Goal: Task Accomplishment & Management: Manage account settings

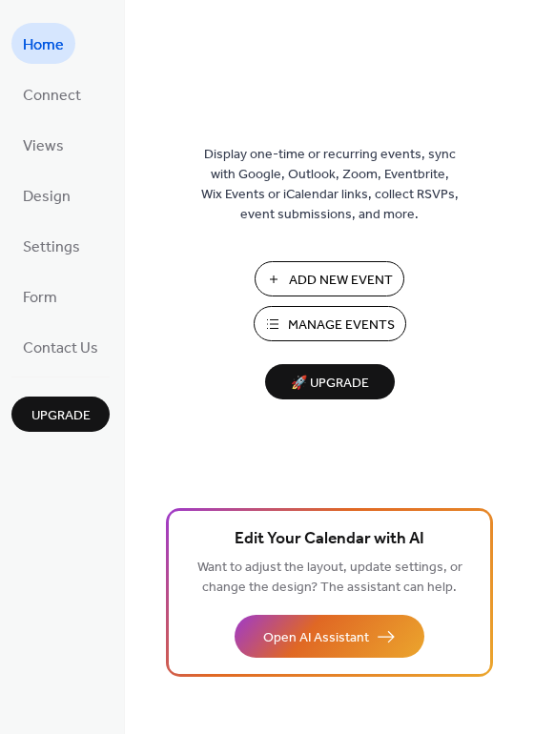
click at [332, 323] on span "Manage Events" at bounding box center [341, 326] width 107 height 20
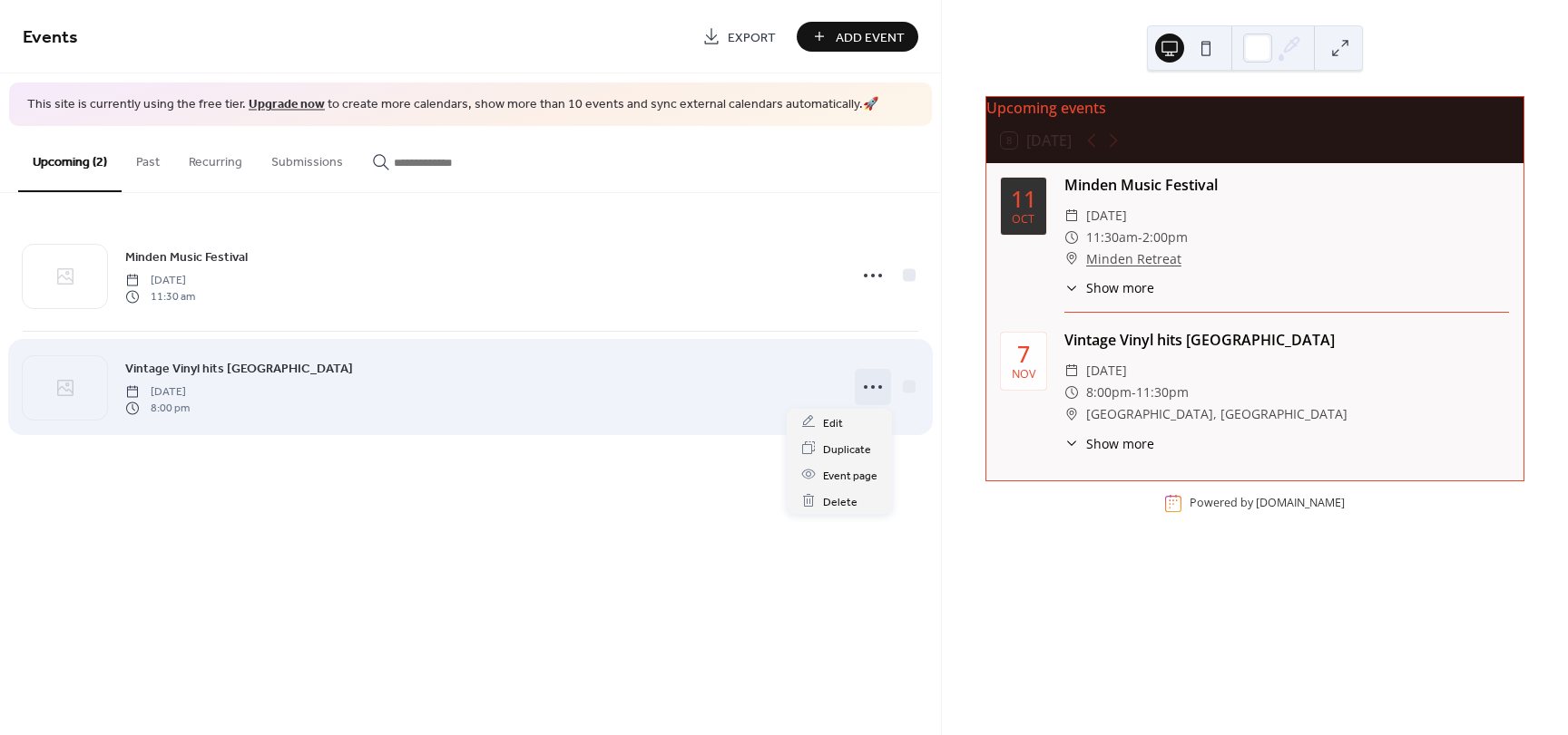
click at [868, 384] on icon at bounding box center [872, 387] width 29 height 29
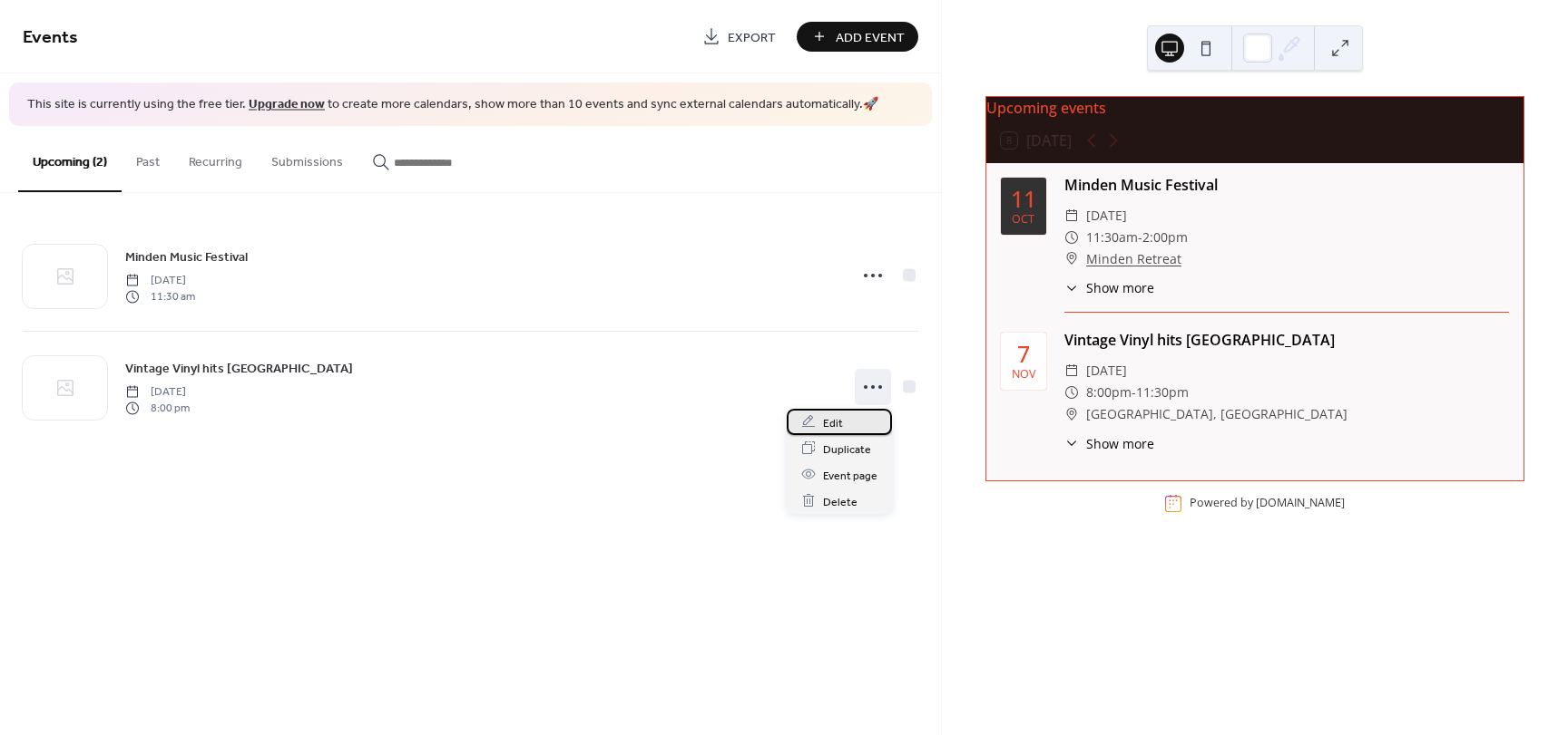
click at [833, 426] on span "Edit" at bounding box center [833, 423] width 20 height 19
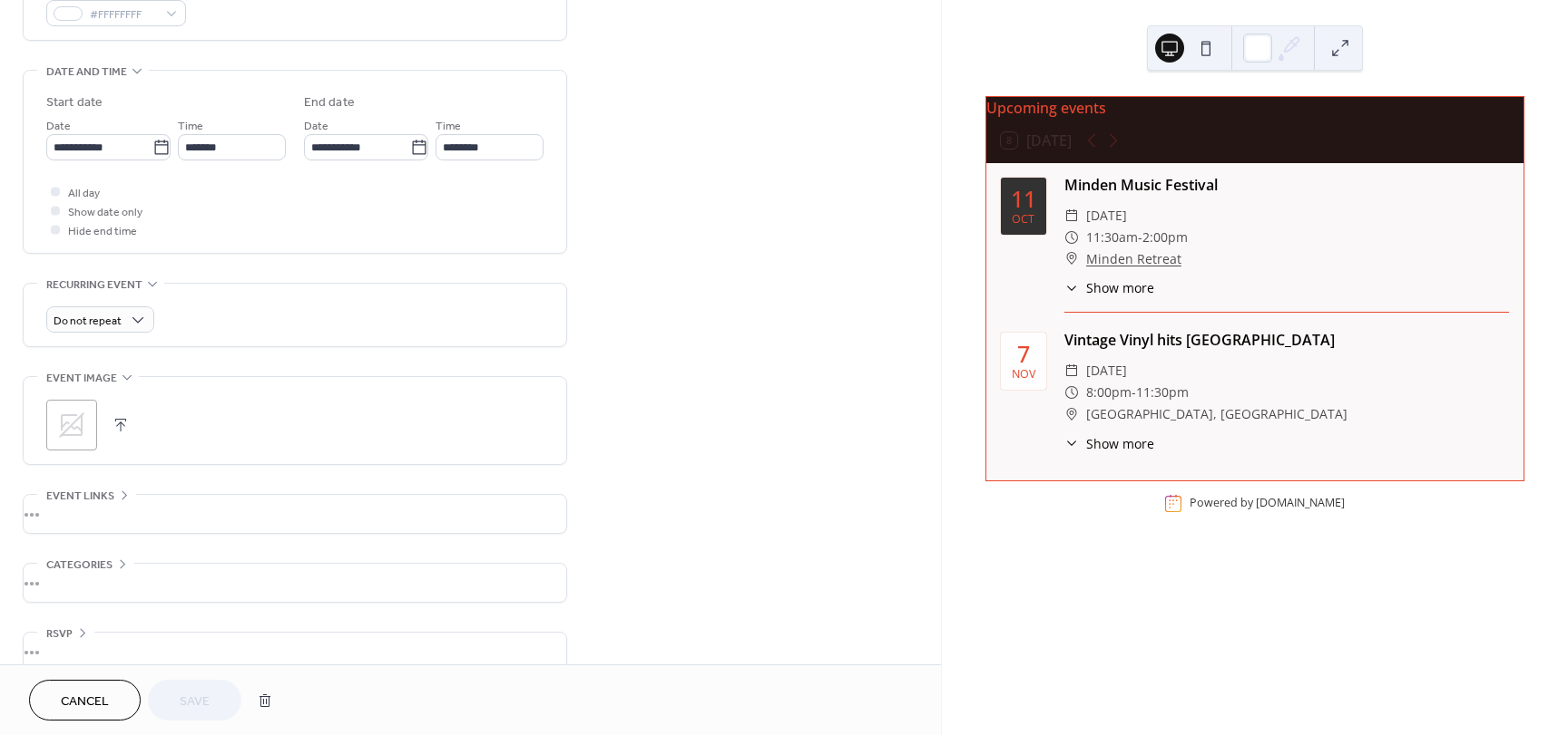
scroll to position [546, 0]
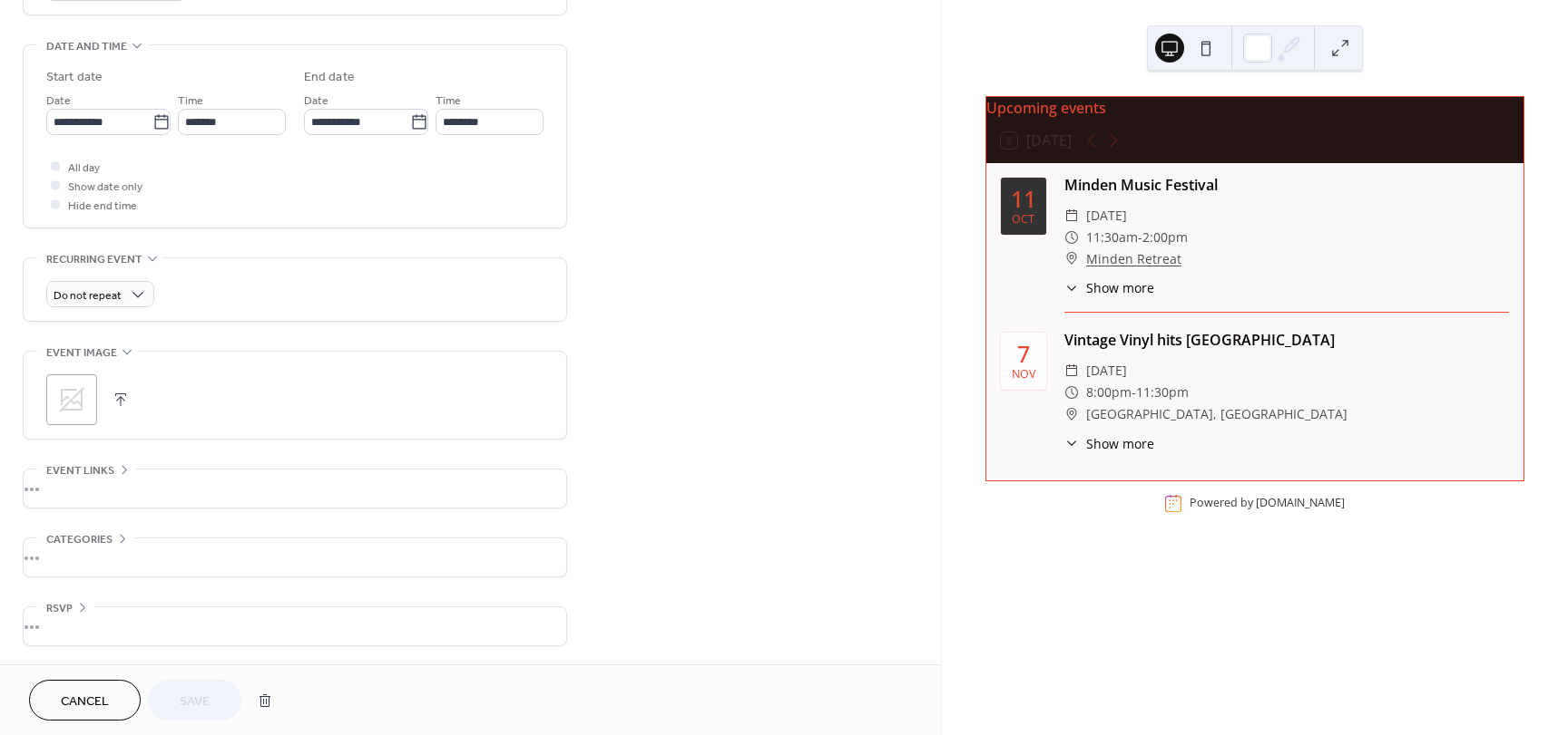
click at [79, 397] on icon at bounding box center [71, 399] width 29 height 29
click at [69, 401] on div ";" at bounding box center [71, 399] width 50 height 50
click at [210, 704] on button "Save" at bounding box center [194, 700] width 93 height 41
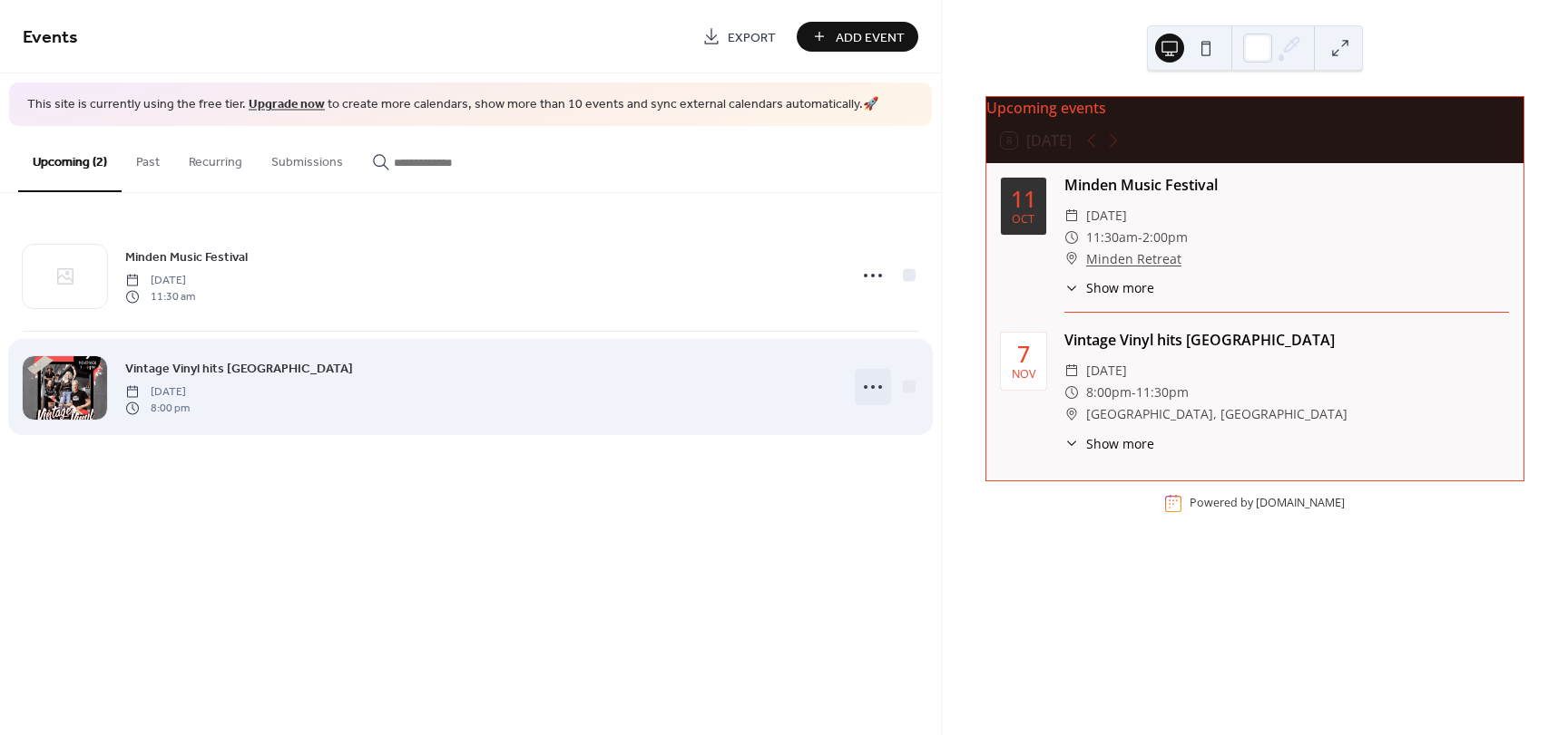
click at [872, 387] on circle at bounding box center [873, 387] width 4 height 4
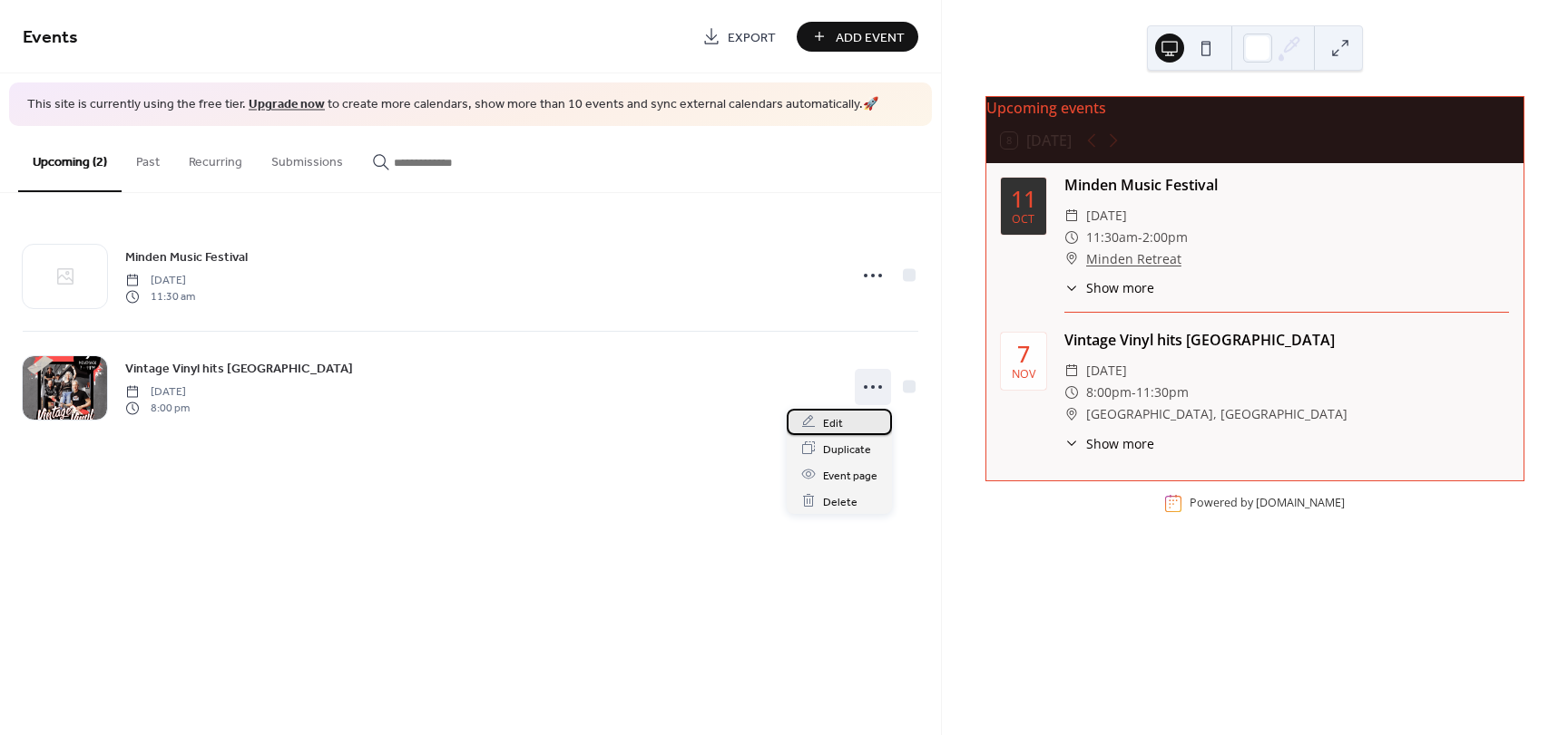
click at [847, 432] on div "Edit" at bounding box center [839, 422] width 106 height 27
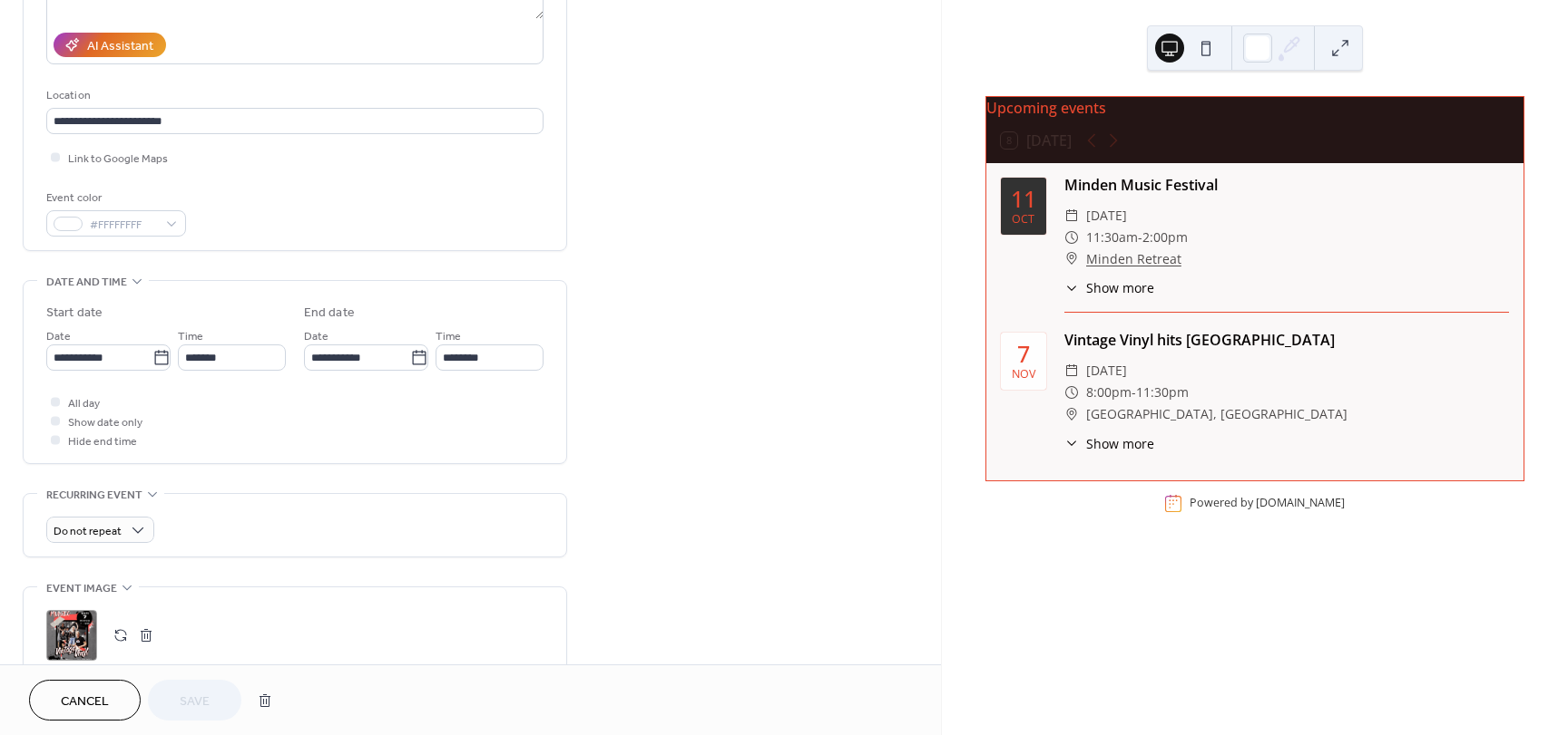
scroll to position [362, 0]
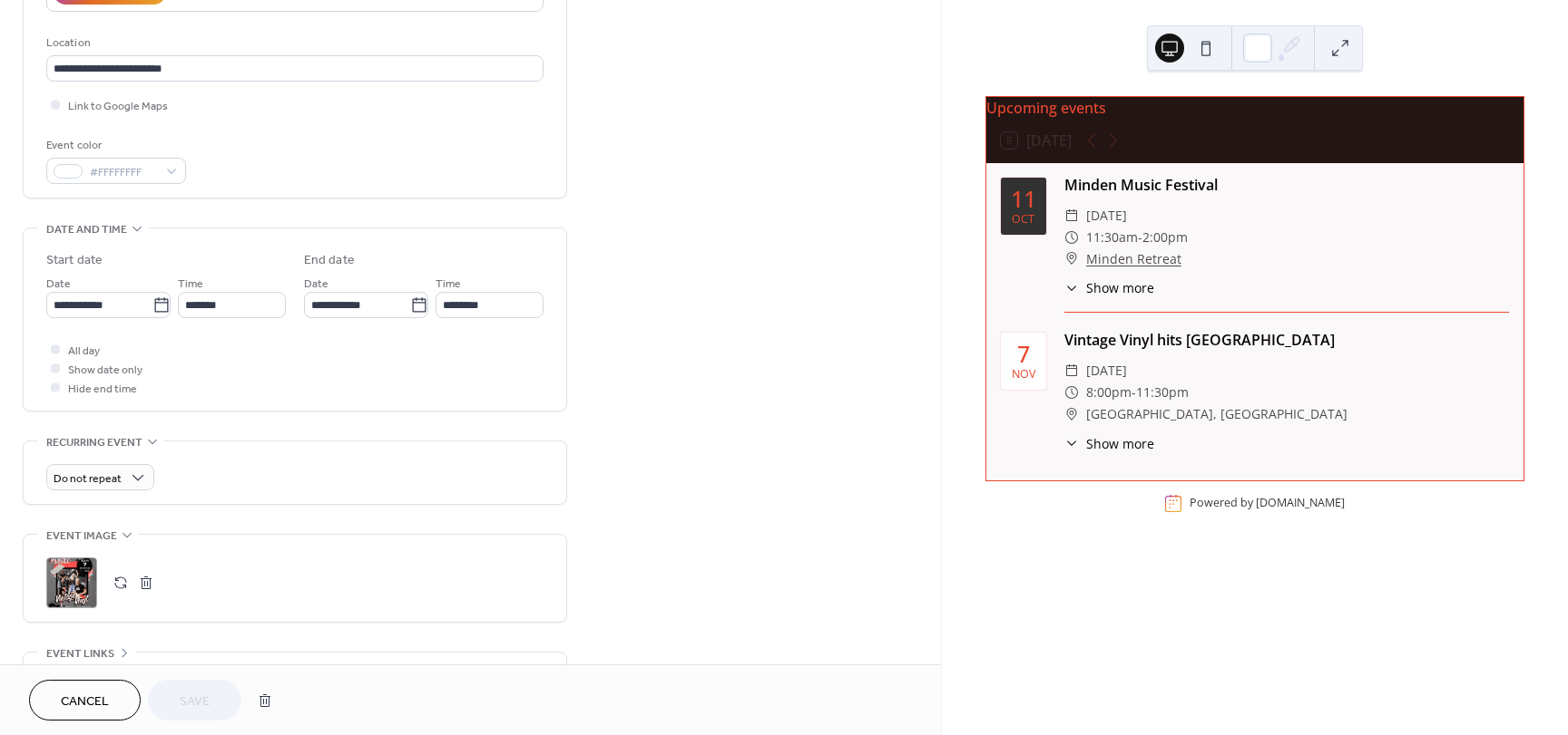
click at [206, 285] on div "Time *******" at bounding box center [231, 296] width 108 height 46
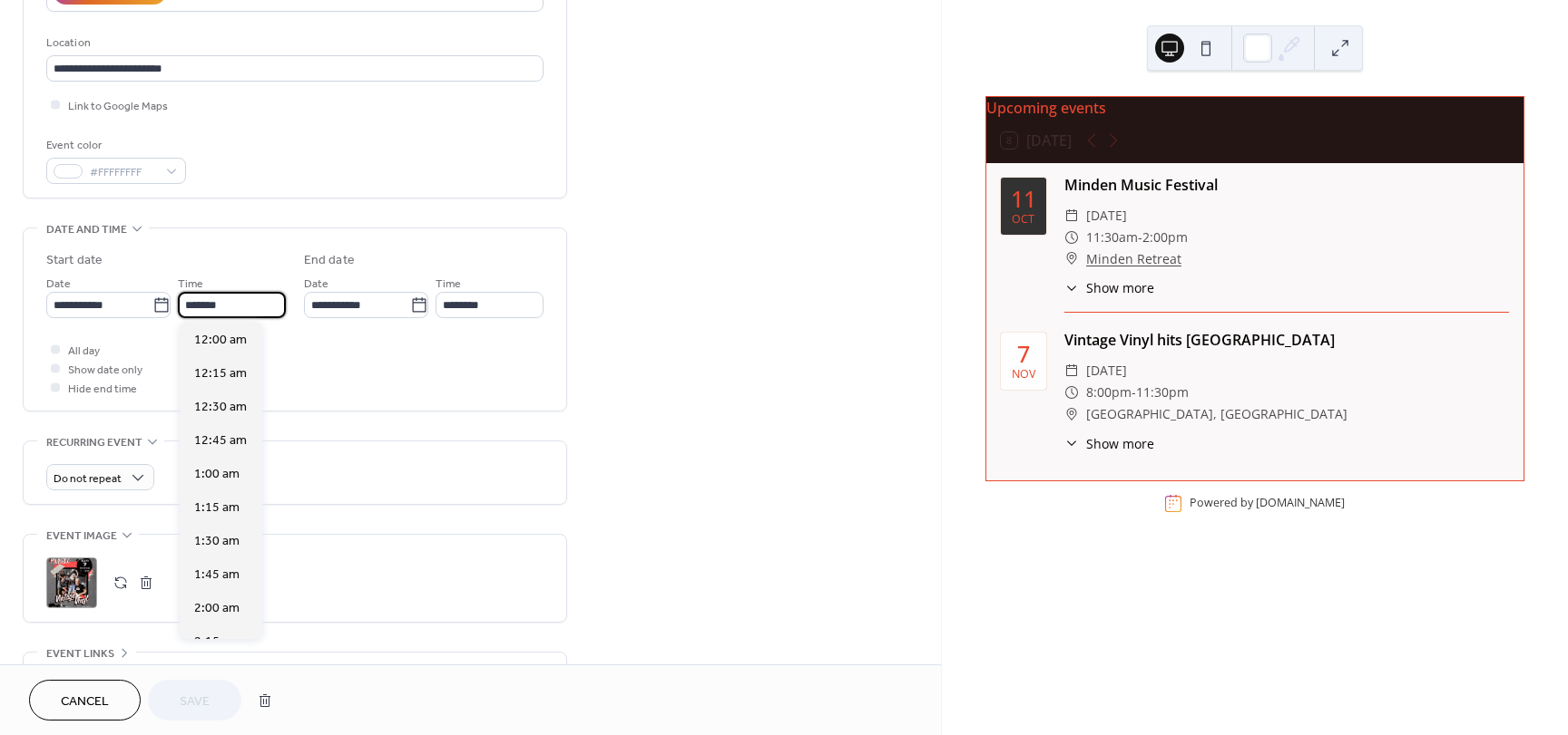
click at [202, 300] on input "*******" at bounding box center [231, 305] width 108 height 27
click at [225, 385] on span "7:00 pm" at bounding box center [217, 388] width 47 height 19
type input "*******"
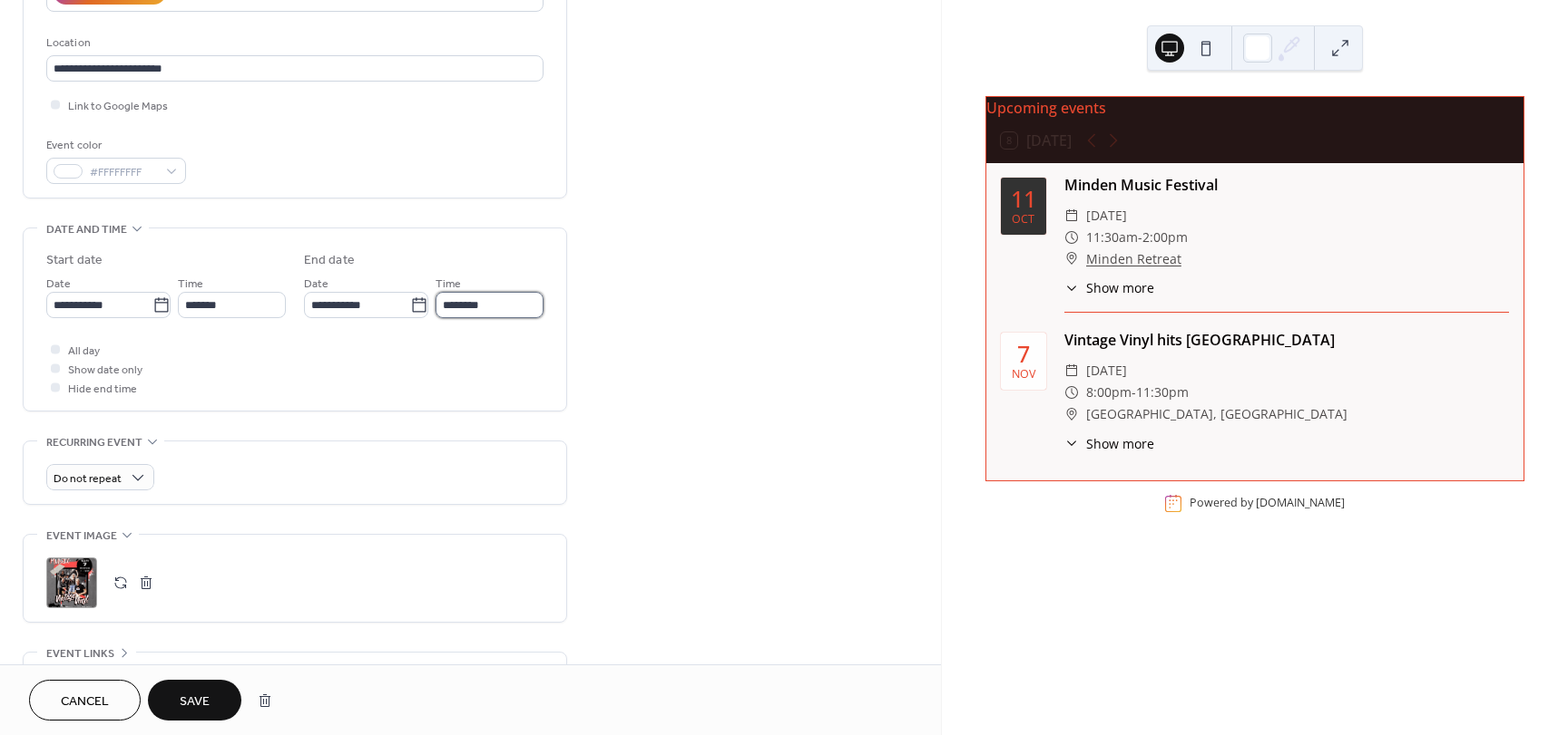
click at [471, 307] on input "********" at bounding box center [489, 305] width 108 height 27
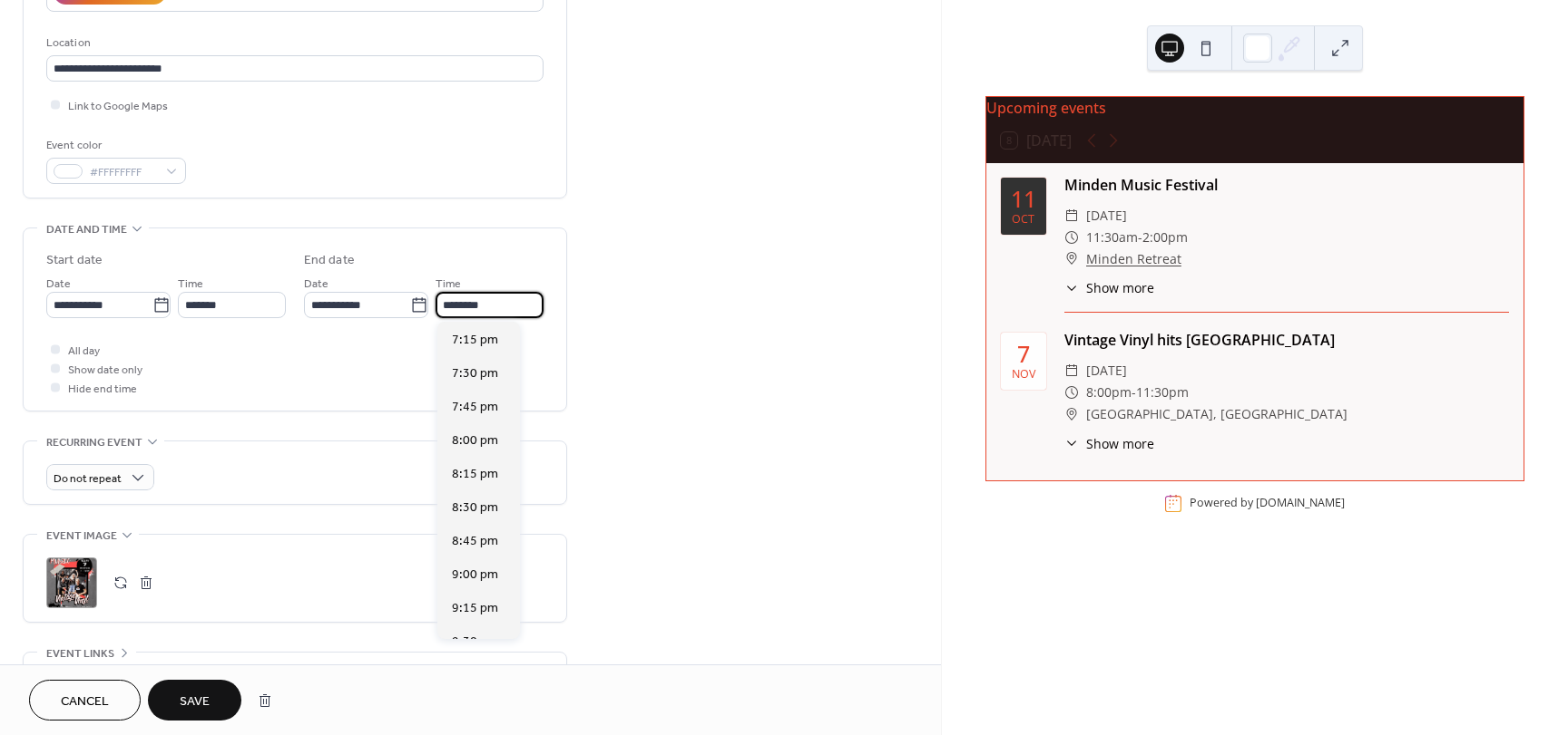
scroll to position [320, 0]
click at [473, 515] on span "11:00 pm" at bounding box center [479, 524] width 53 height 19
type input "********"
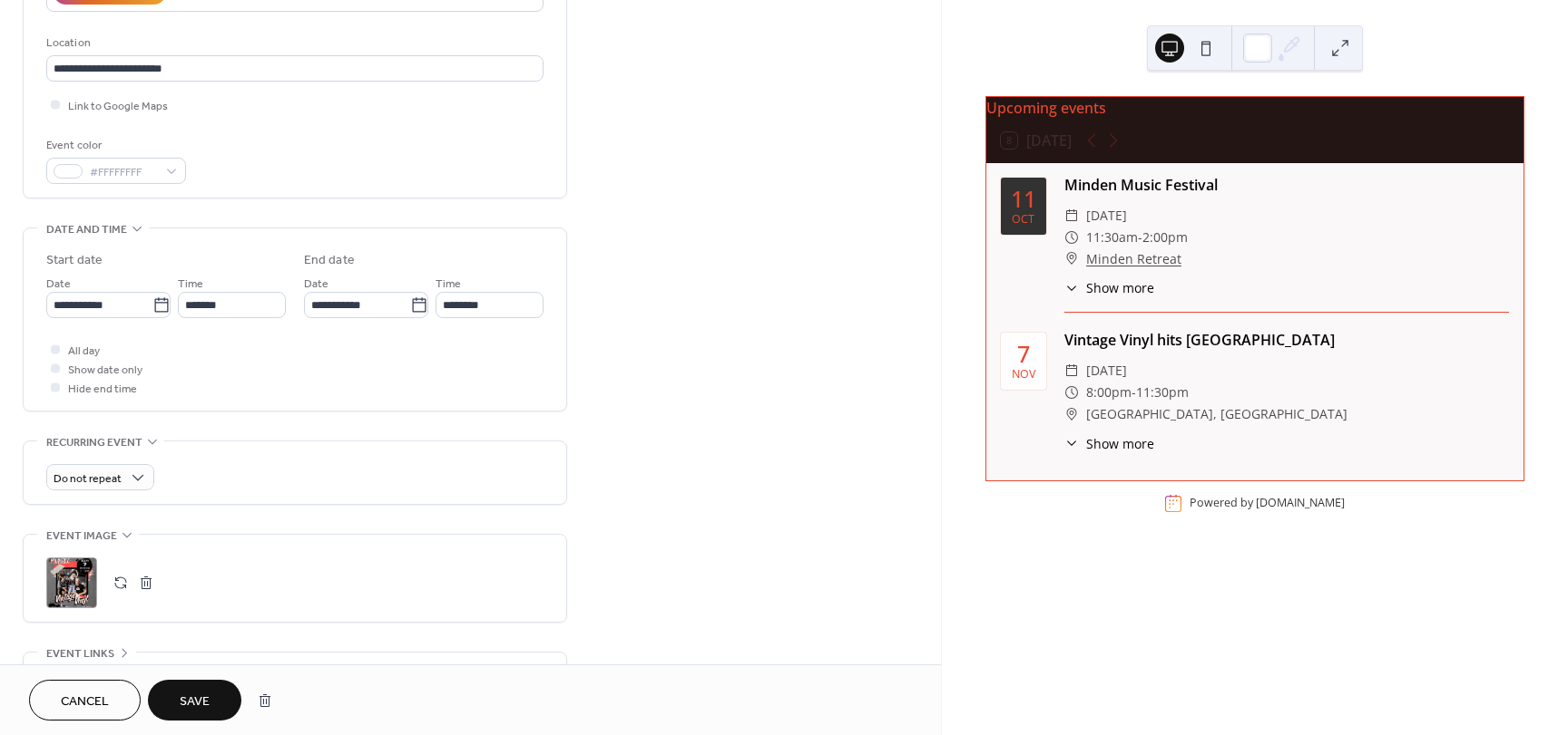
click at [206, 707] on span "Save" at bounding box center [194, 703] width 29 height 19
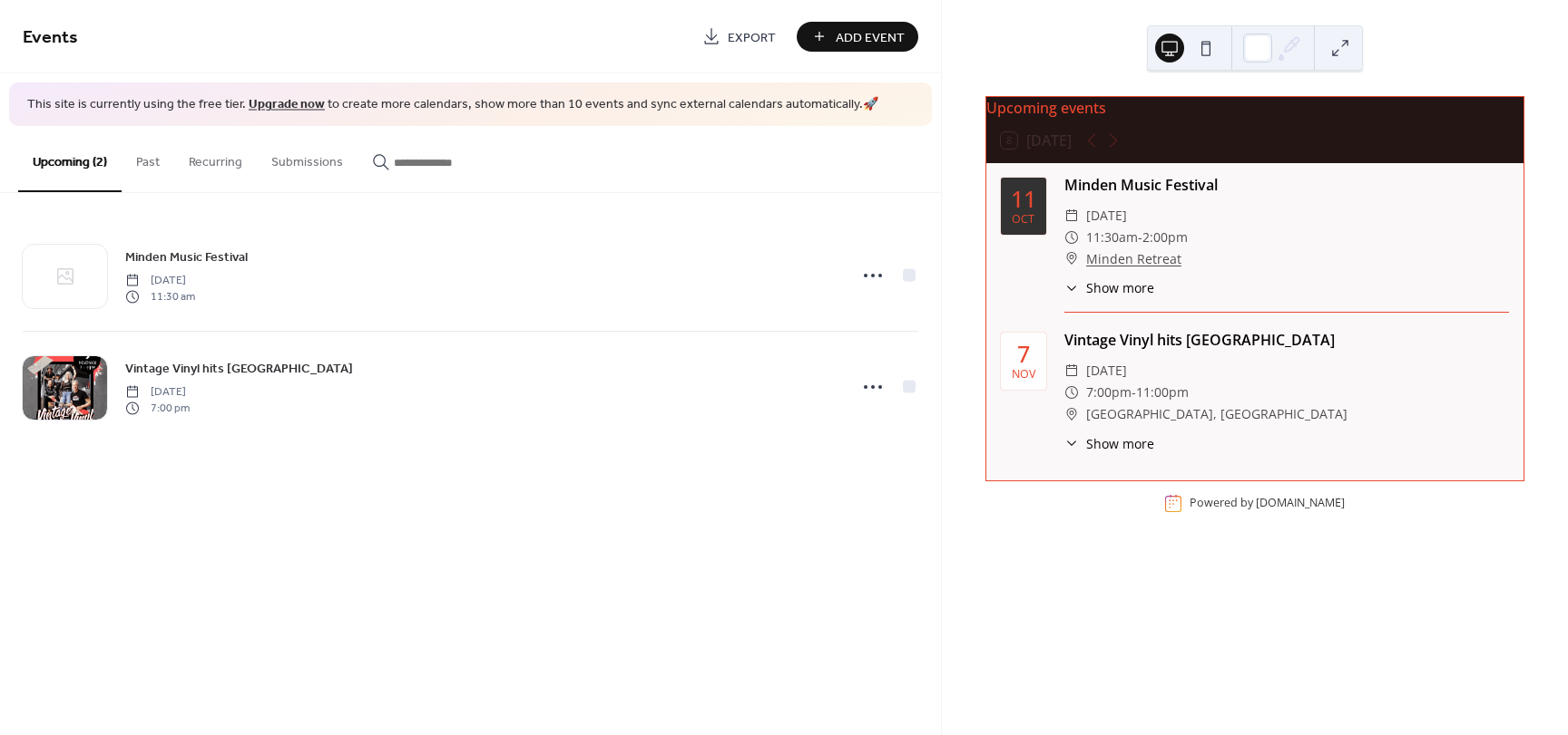
click at [1118, 454] on span "Show more" at bounding box center [1121, 444] width 69 height 19
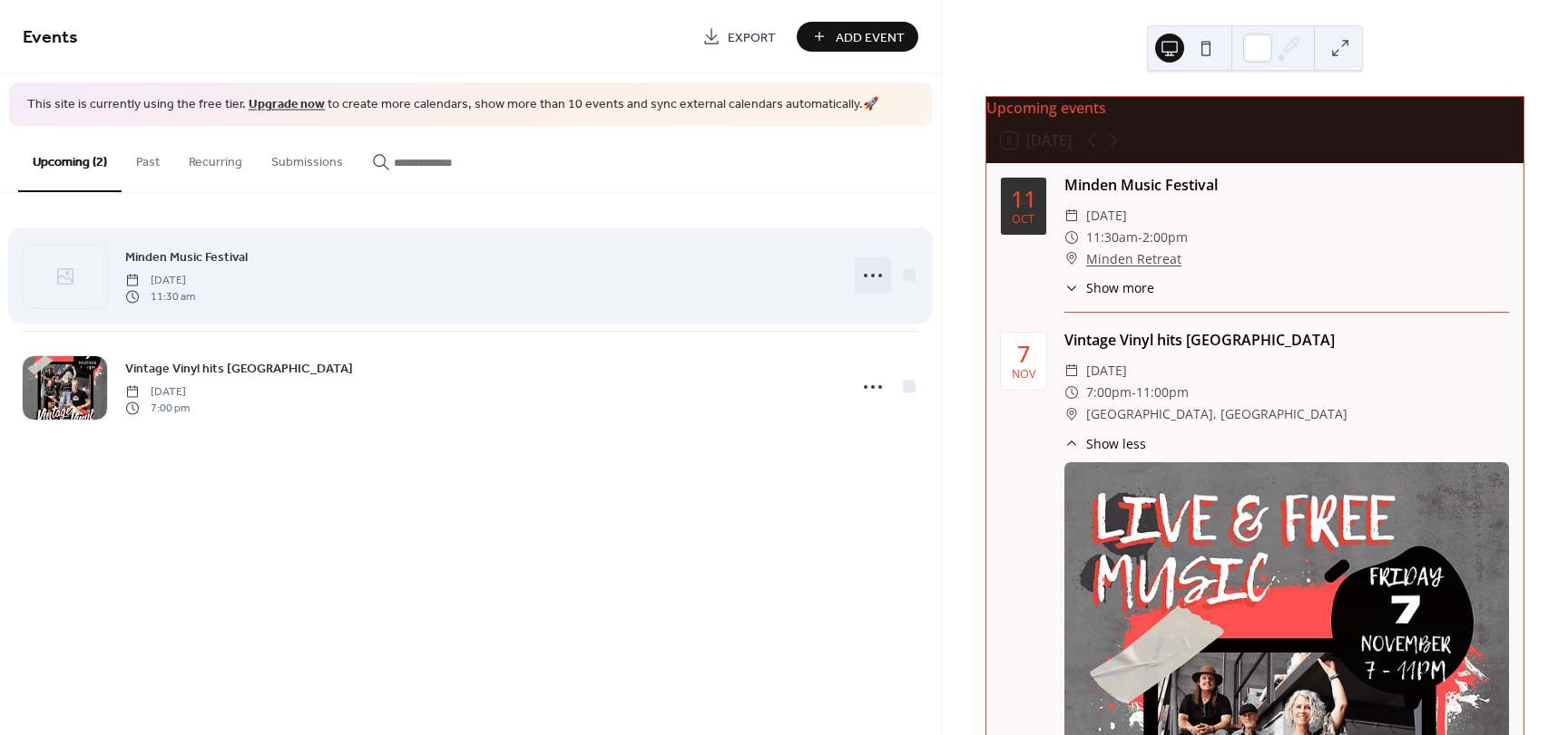
click at [879, 279] on icon at bounding box center [872, 276] width 29 height 29
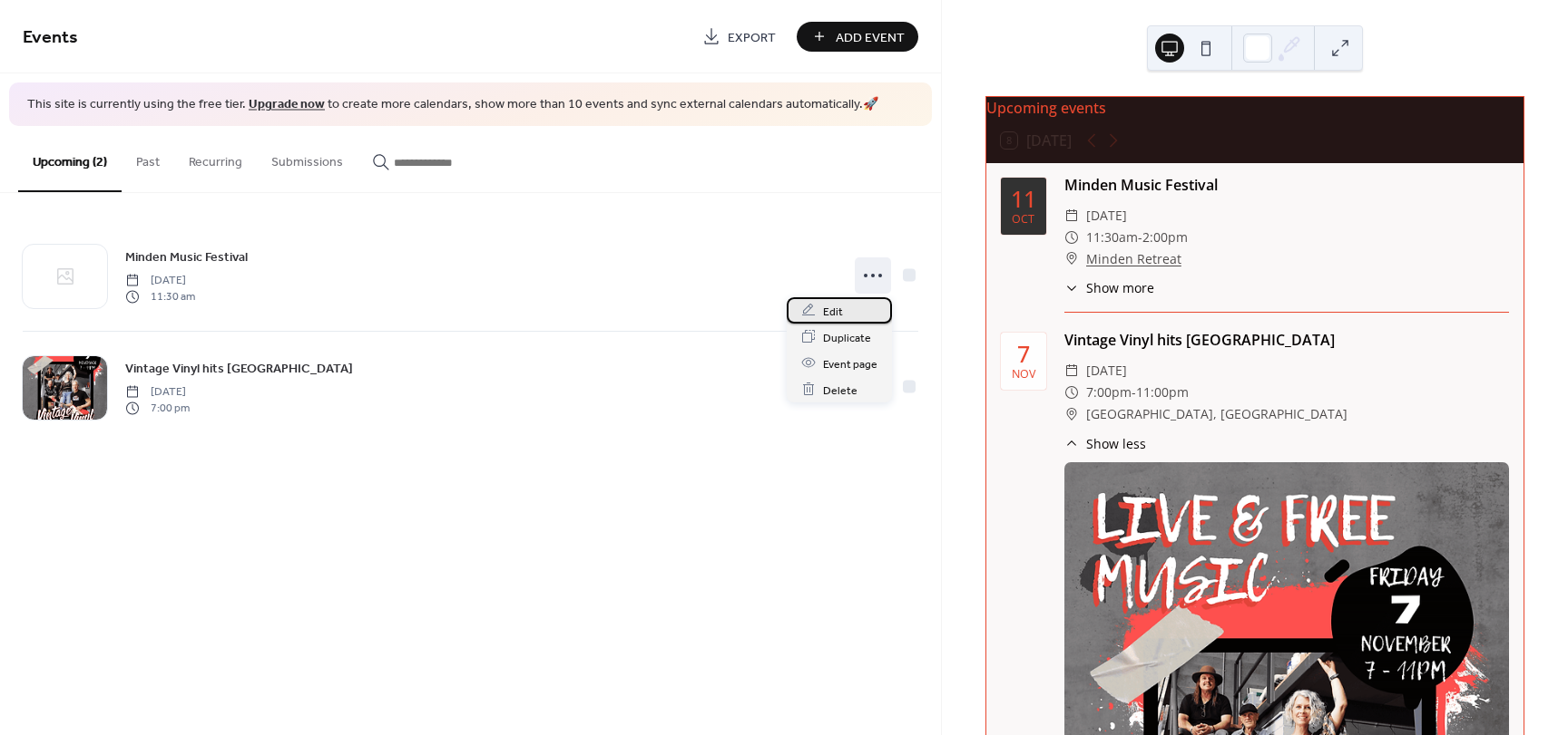
click at [838, 316] on span "Edit" at bounding box center [833, 312] width 20 height 19
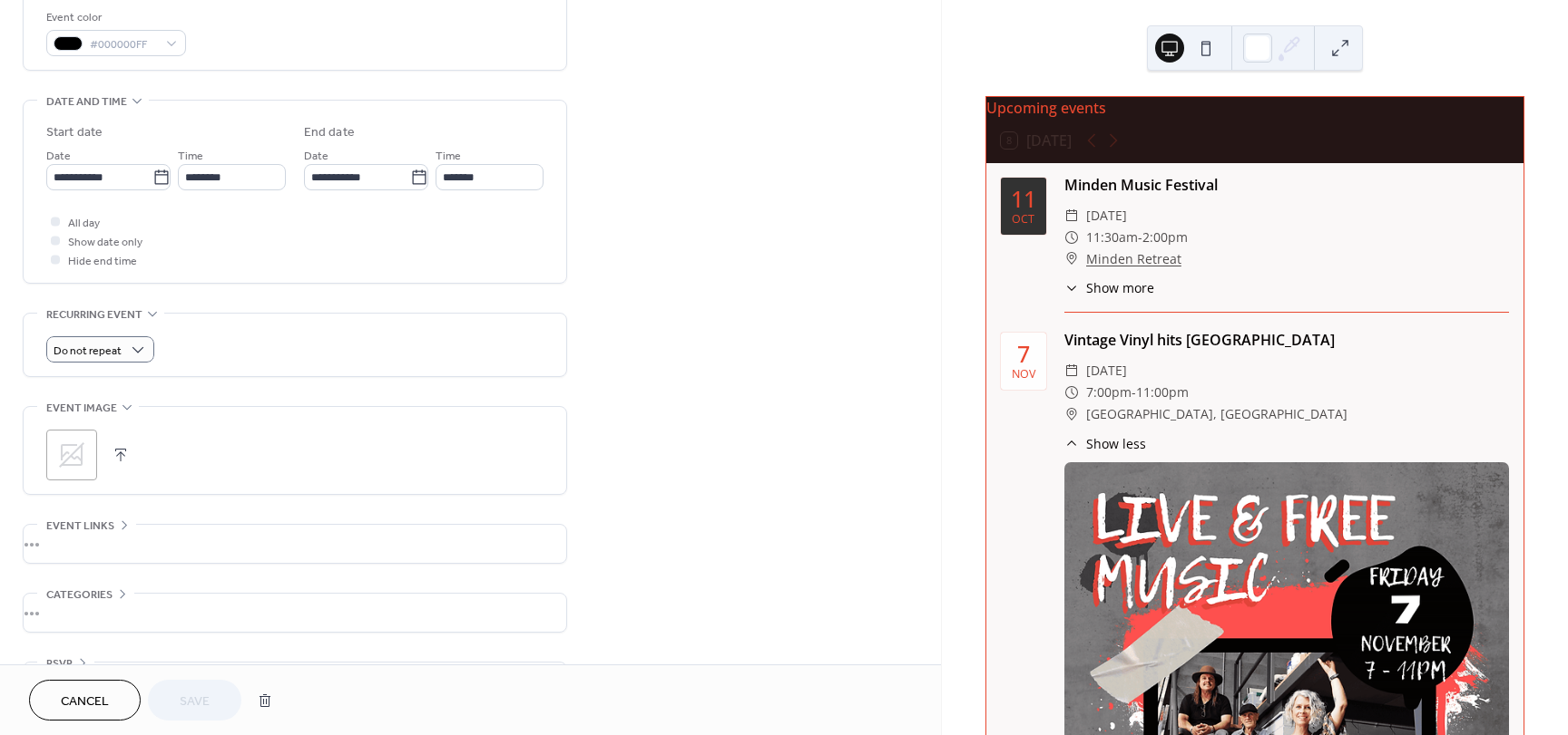
scroll to position [544, 0]
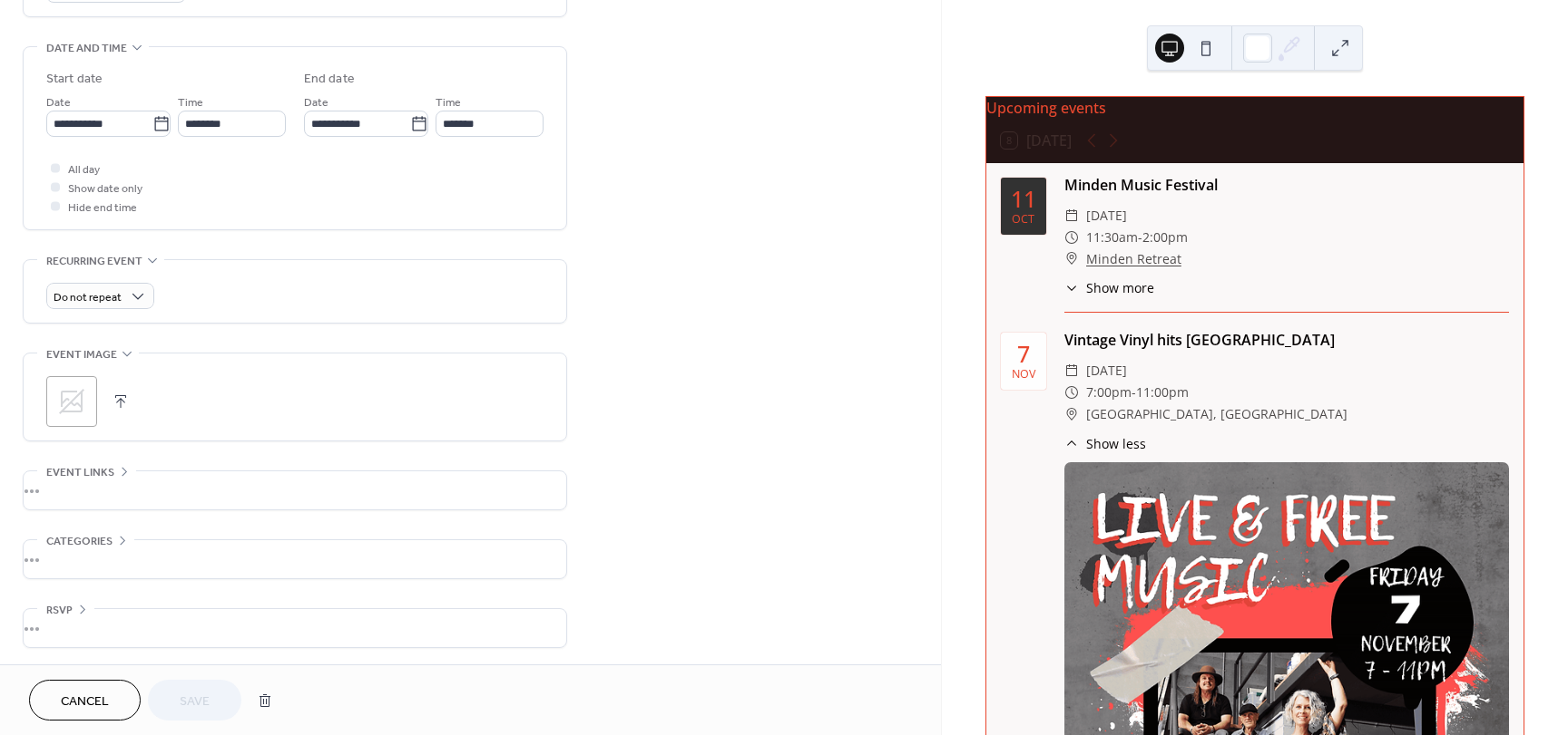
click at [123, 399] on button "button" at bounding box center [120, 401] width 26 height 26
click at [218, 697] on button "Save" at bounding box center [194, 700] width 93 height 41
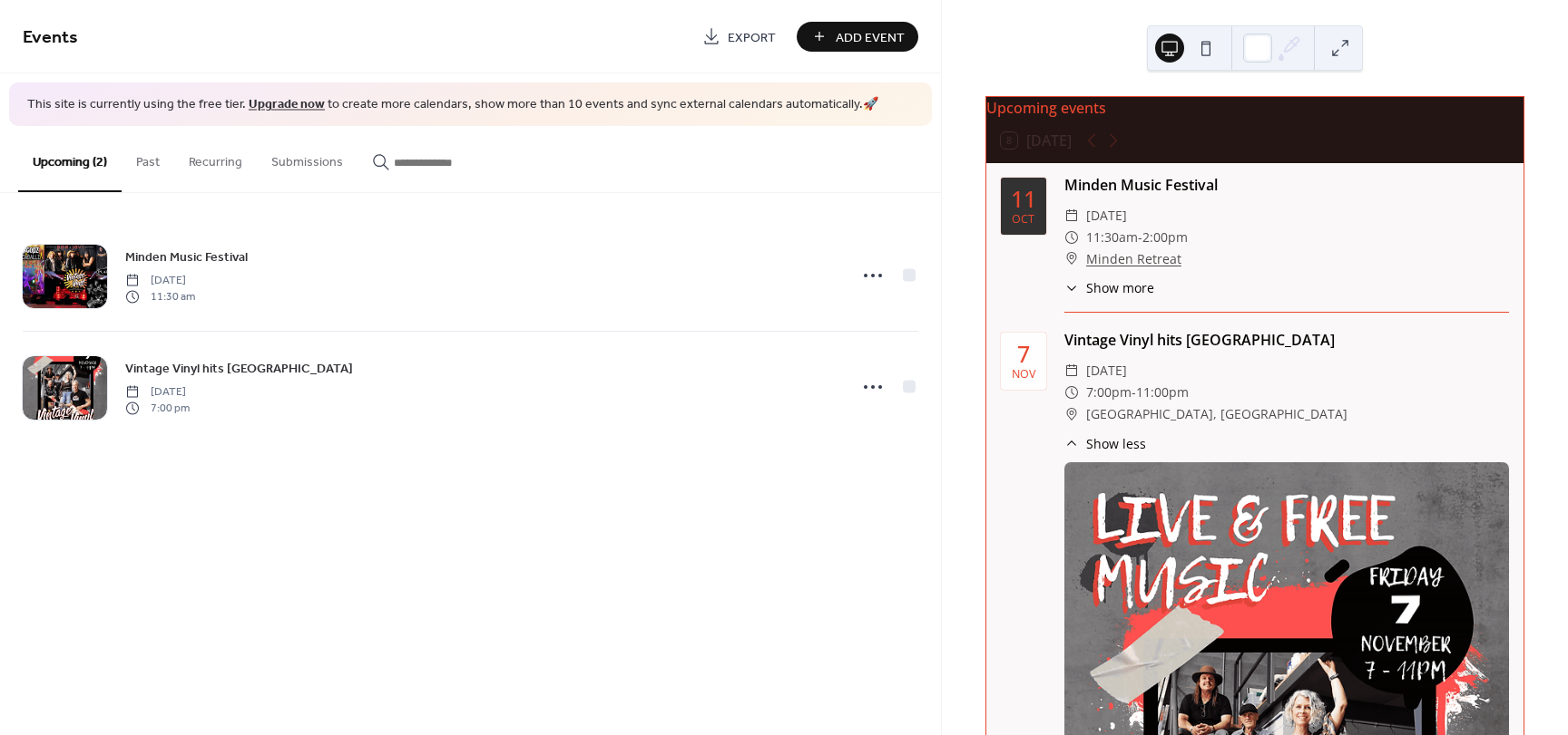
click at [1117, 298] on span "Show more" at bounding box center [1121, 288] width 69 height 19
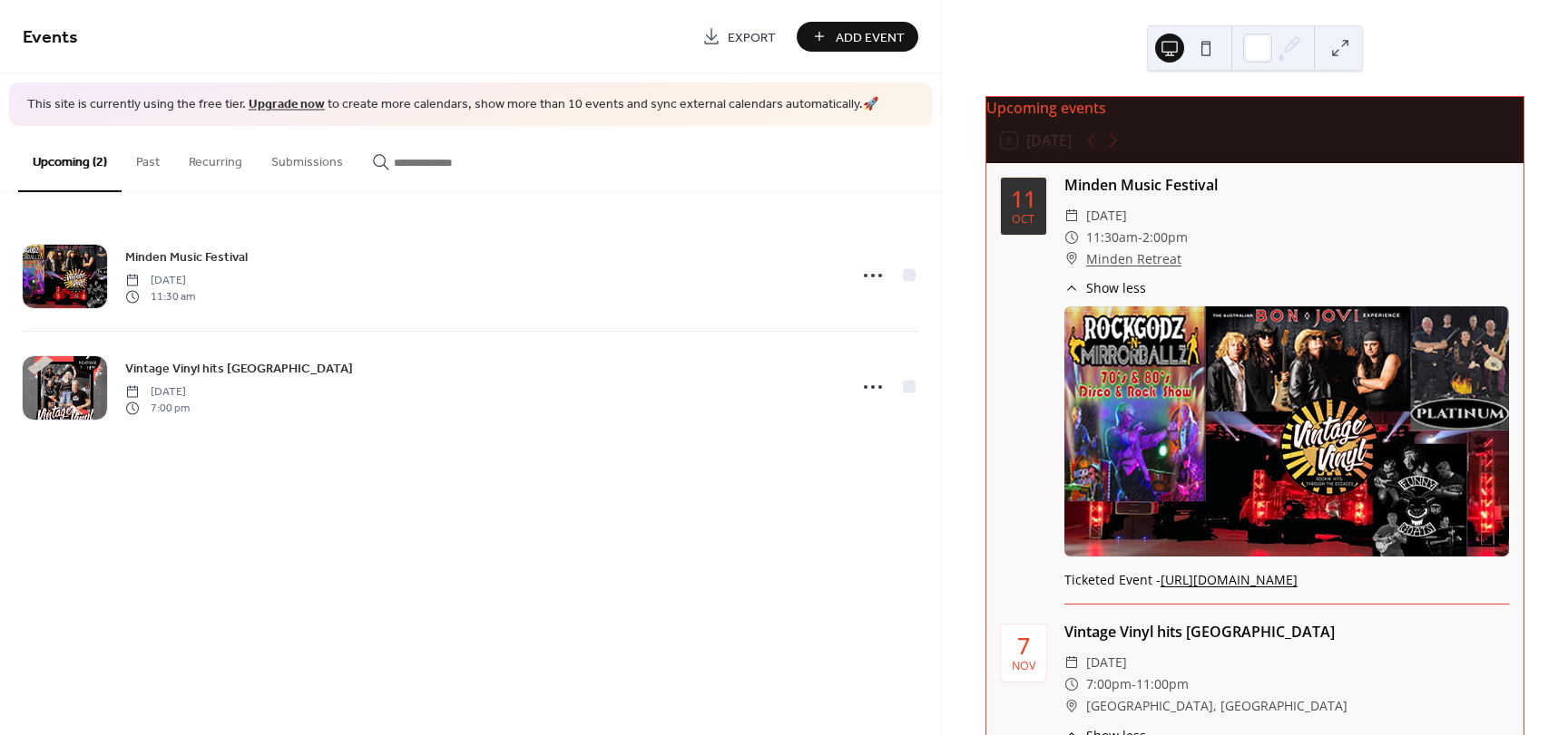
click at [1208, 49] on button at bounding box center [1205, 48] width 29 height 29
